Goal: Task Accomplishment & Management: Use online tool/utility

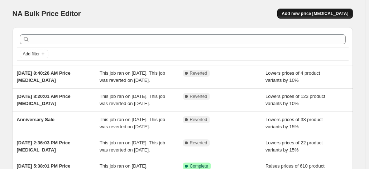
click at [334, 16] on span "Add new price [MEDICAL_DATA]" at bounding box center [314, 14] width 67 height 6
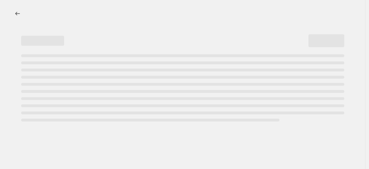
select select "percentage"
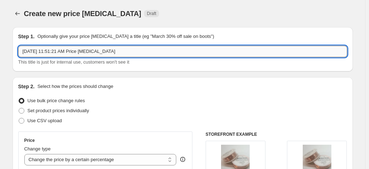
click at [202, 52] on input "[DATE] 11:51:21 AM Price [MEDICAL_DATA]" at bounding box center [182, 51] width 329 height 11
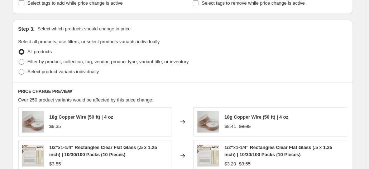
scroll to position [315, 0]
click at [86, 71] on span "Select product variants individually" at bounding box center [63, 71] width 71 height 5
click at [19, 69] on input "Select product variants individually" at bounding box center [19, 69] width 0 height 0
radio input "true"
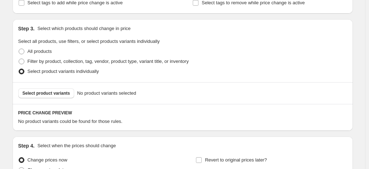
scroll to position [341, 0]
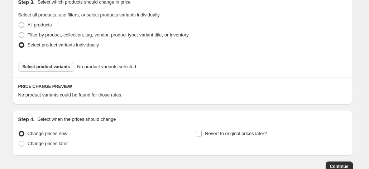
click at [59, 66] on span "Select product variants" at bounding box center [47, 67] width 48 height 6
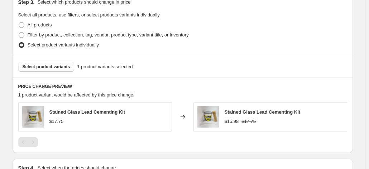
click at [41, 66] on span "Select product variants" at bounding box center [47, 67] width 48 height 6
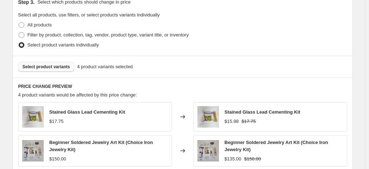
click at [58, 68] on span "Select product variants" at bounding box center [47, 67] width 48 height 6
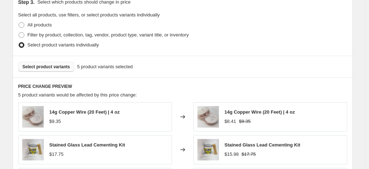
click at [40, 68] on span "Select product variants" at bounding box center [47, 67] width 48 height 6
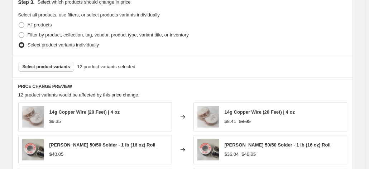
click at [53, 68] on span "Select product variants" at bounding box center [47, 67] width 48 height 6
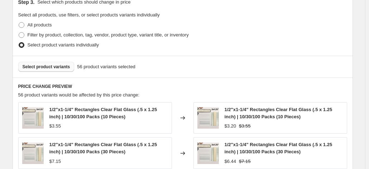
click at [61, 69] on span "Select product variants" at bounding box center [47, 67] width 48 height 6
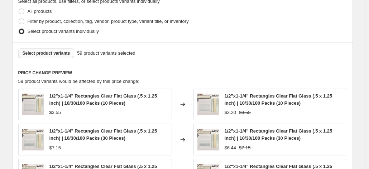
scroll to position [341, 0]
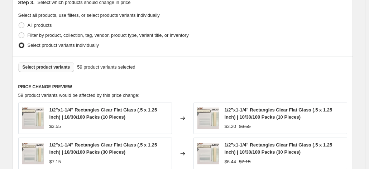
click at [67, 68] on span "Select product variants" at bounding box center [47, 67] width 48 height 6
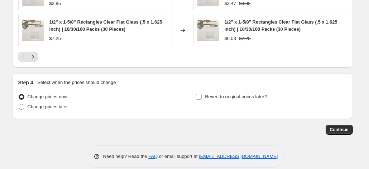
scroll to position [578, 0]
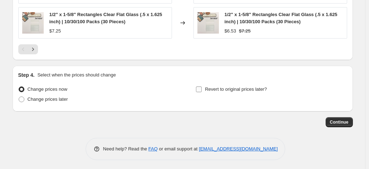
click at [200, 89] on input "Revert to original prices later?" at bounding box center [199, 90] width 6 height 6
checkbox input "true"
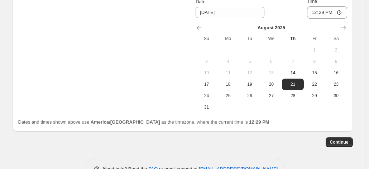
scroll to position [691, 0]
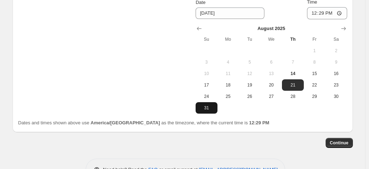
click at [210, 109] on span "31" at bounding box center [206, 108] width 16 height 6
type input "[DATE]"
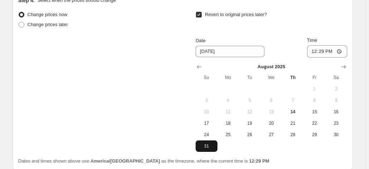
scroll to position [652, 0]
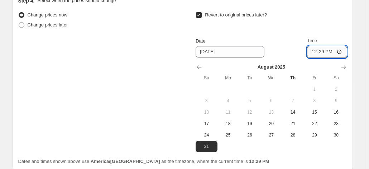
click at [316, 51] on input "12:29" at bounding box center [327, 52] width 40 height 12
type input "00:29"
click at [166, 125] on div "Change prices now Change prices later Revert to original prices later? Date [DA…" at bounding box center [182, 81] width 329 height 142
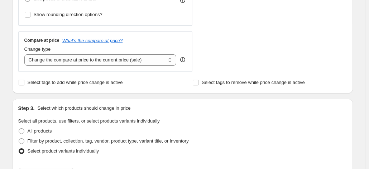
scroll to position [243, 0]
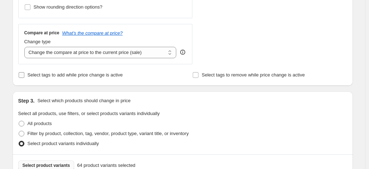
click at [24, 72] on input "Select tags to add while price change is active" at bounding box center [22, 75] width 6 height 6
checkbox input "true"
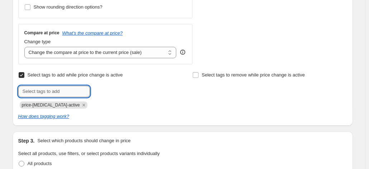
click at [70, 90] on input "text" at bounding box center [54, 91] width 72 height 11
type input "augustsale"
click at [118, 94] on button "Add augustsale" at bounding box center [112, 91] width 40 height 10
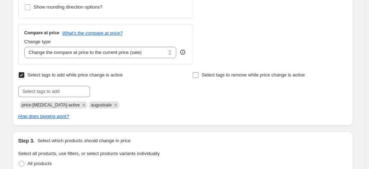
click at [197, 76] on input "Select tags to remove while price change is active" at bounding box center [196, 75] width 6 height 6
checkbox input "true"
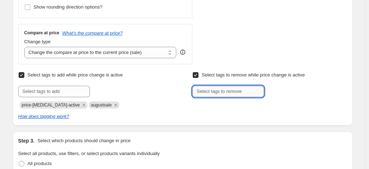
click at [205, 94] on input "text" at bounding box center [228, 91] width 72 height 11
click at [53, 106] on span "price-[MEDICAL_DATA]-active" at bounding box center [51, 105] width 58 height 5
click at [223, 91] on input "text" at bounding box center [228, 91] width 72 height 11
type input "augustsale"
click at [291, 88] on button "Add augustsale" at bounding box center [286, 91] width 40 height 10
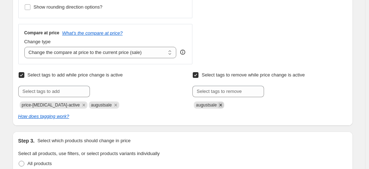
click at [222, 105] on icon "Remove augustsale" at bounding box center [220, 105] width 3 height 3
click at [198, 77] on input "Select tags to remove while price change is active" at bounding box center [196, 75] width 6 height 6
checkbox input "false"
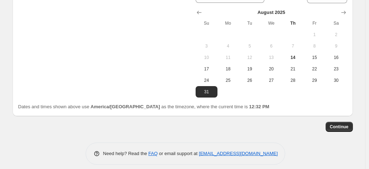
scroll to position [752, 0]
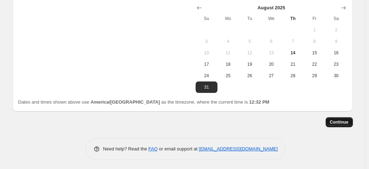
click at [343, 125] on button "Continue" at bounding box center [338, 122] width 27 height 10
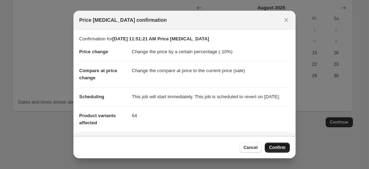
click at [280, 152] on button "Confirm" at bounding box center [277, 148] width 25 height 10
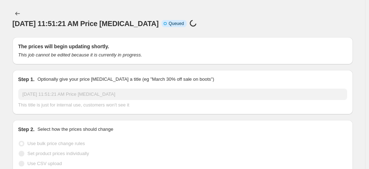
scroll to position [752, 0]
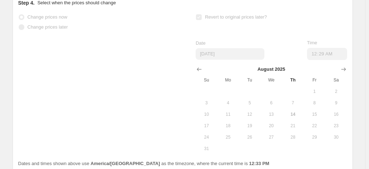
select select "percentage"
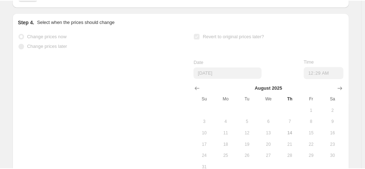
scroll to position [0, 0]
